Goal: Task Accomplishment & Management: Manage account settings

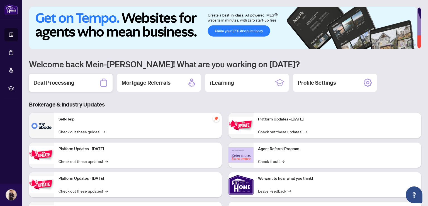
click at [78, 83] on div "Deal Processing" at bounding box center [71, 83] width 84 height 18
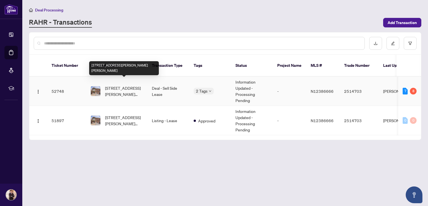
click at [103, 85] on div "[STREET_ADDRESS][PERSON_NAME][PERSON_NAME]" at bounding box center [117, 91] width 52 height 12
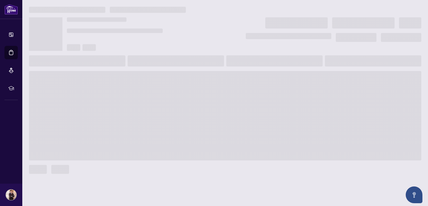
click at [103, 84] on span at bounding box center [225, 115] width 393 height 89
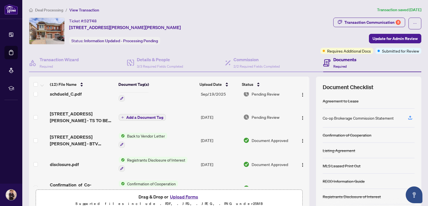
scroll to position [130, 0]
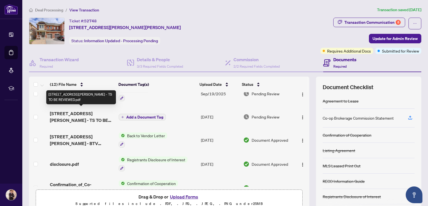
click at [83, 112] on span "[STREET_ADDRESS][PERSON_NAME] - TS TO BE REVIEWED.pdf" at bounding box center [82, 116] width 64 height 13
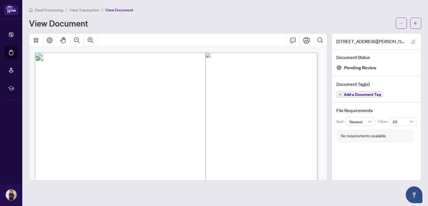
click at [414, 41] on icon "edit" at bounding box center [414, 42] width 4 height 4
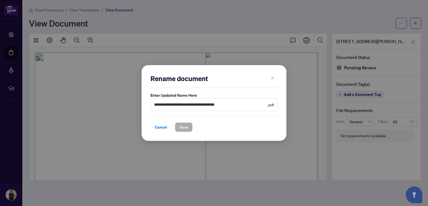
click at [274, 79] on icon "close" at bounding box center [272, 77] width 3 height 3
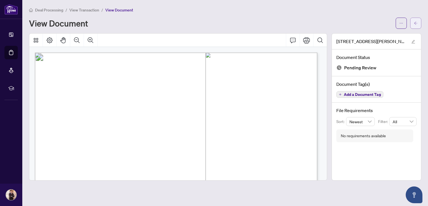
click at [420, 24] on button "button" at bounding box center [416, 23] width 11 height 11
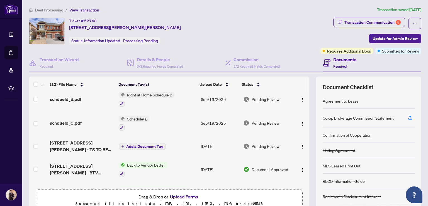
scroll to position [102, 0]
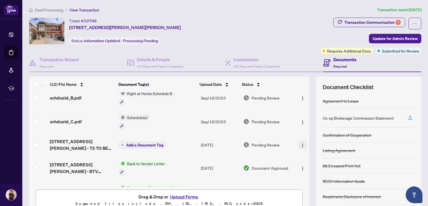
click at [301, 143] on img "button" at bounding box center [303, 145] width 4 height 4
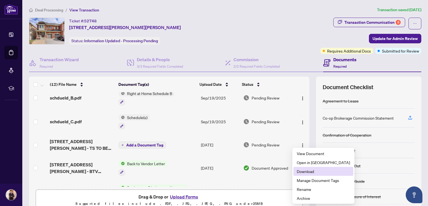
click at [315, 171] on span "Download" at bounding box center [323, 171] width 53 height 6
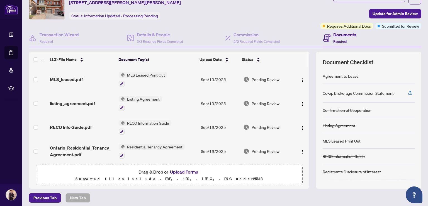
scroll to position [18, 0]
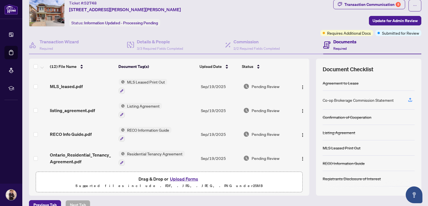
click at [268, 12] on div "Ticket #: 52748 [STREET_ADDRESS][PERSON_NAME][PERSON_NAME] Status: Information …" at bounding box center [174, 13] width 290 height 27
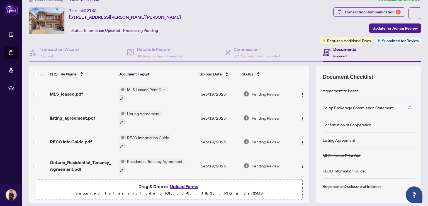
scroll to position [0, 0]
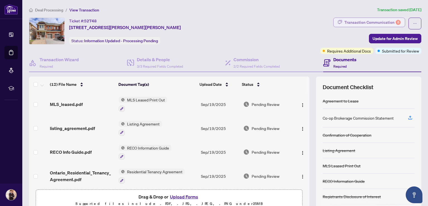
click at [367, 23] on div "Transaction Communication 8" at bounding box center [373, 22] width 56 height 9
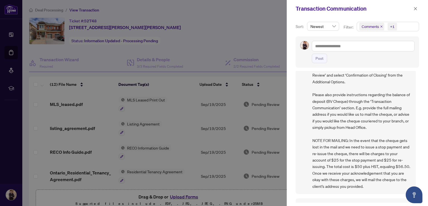
scroll to position [46, 0]
click at [259, 19] on div at bounding box center [214, 103] width 428 height 206
click at [418, 8] on button "button" at bounding box center [415, 8] width 7 height 7
